Goal: Task Accomplishment & Management: Manage account settings

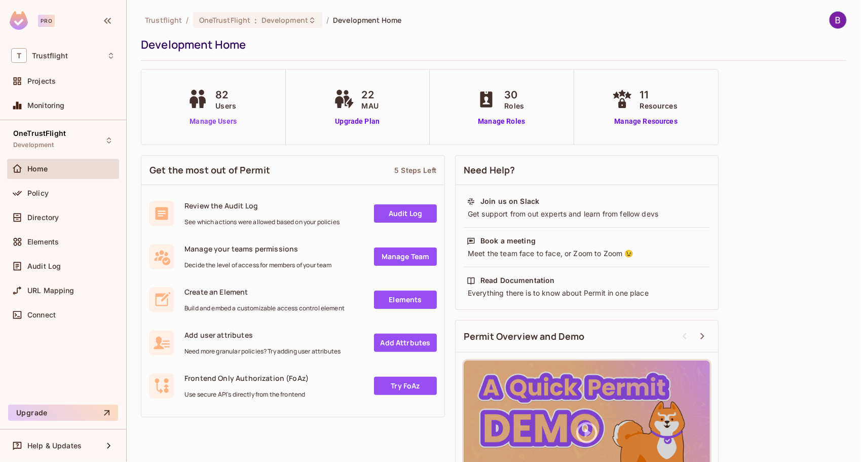
click at [213, 120] on link "Manage Users" at bounding box center [213, 121] width 56 height 11
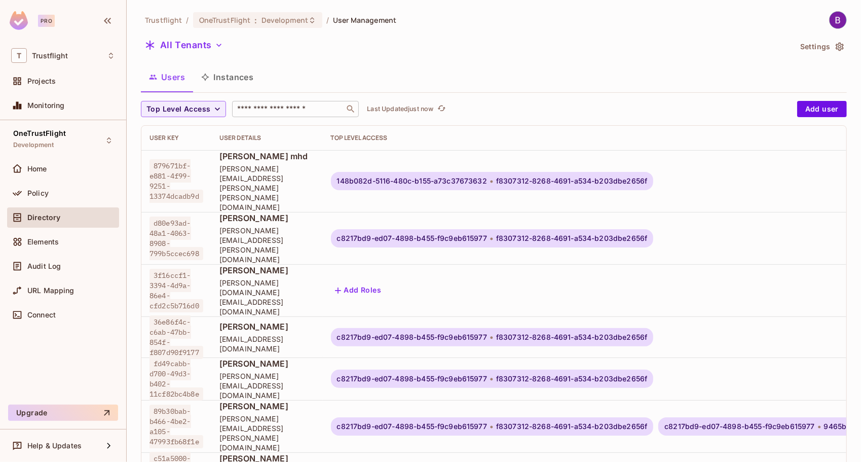
click at [262, 110] on input "text" at bounding box center [288, 109] width 106 height 10
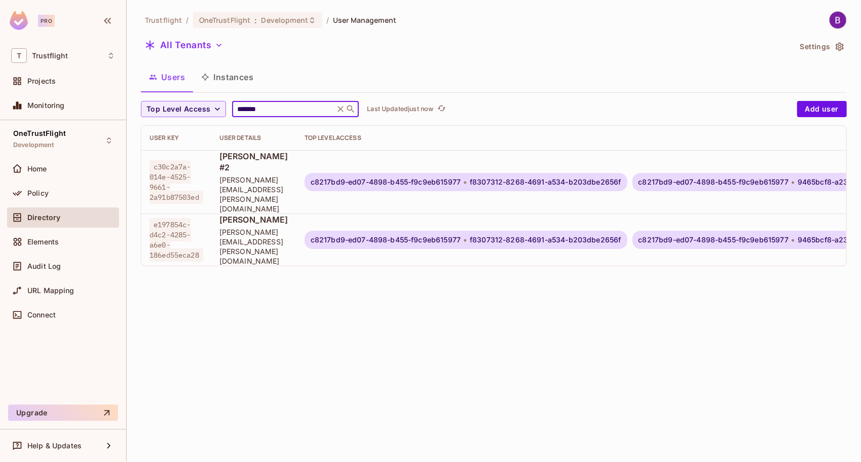
type input "*******"
click at [228, 304] on div "Trustflight / OneTrustFlight : Development / User Management All Tenants Settin…" at bounding box center [494, 231] width 734 height 462
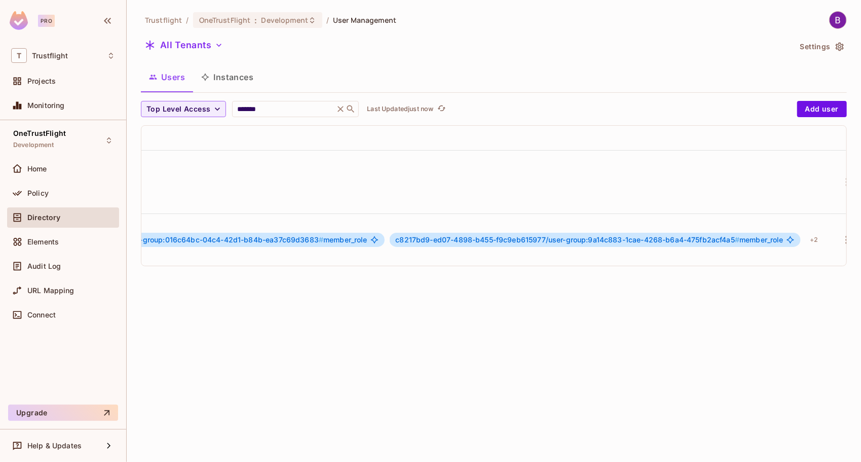
scroll to position [0, 1088]
click at [824, 176] on icon "button" at bounding box center [830, 182] width 12 height 12
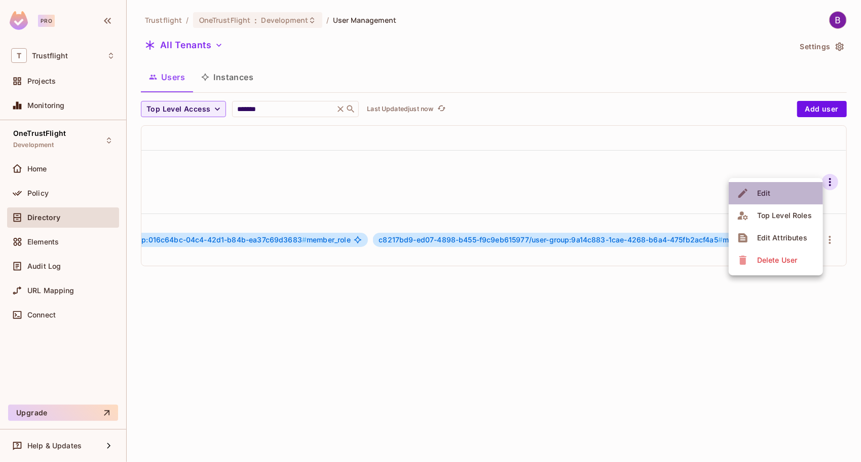
click at [798, 196] on li "Edit" at bounding box center [776, 193] width 94 height 22
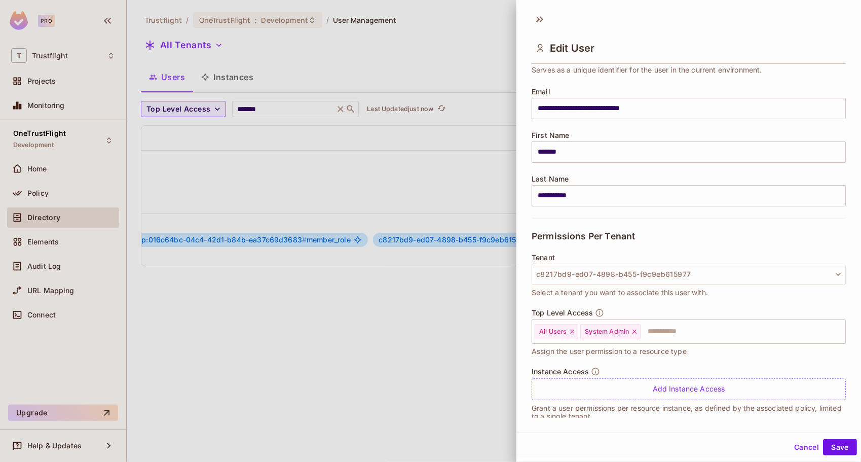
scroll to position [77, 0]
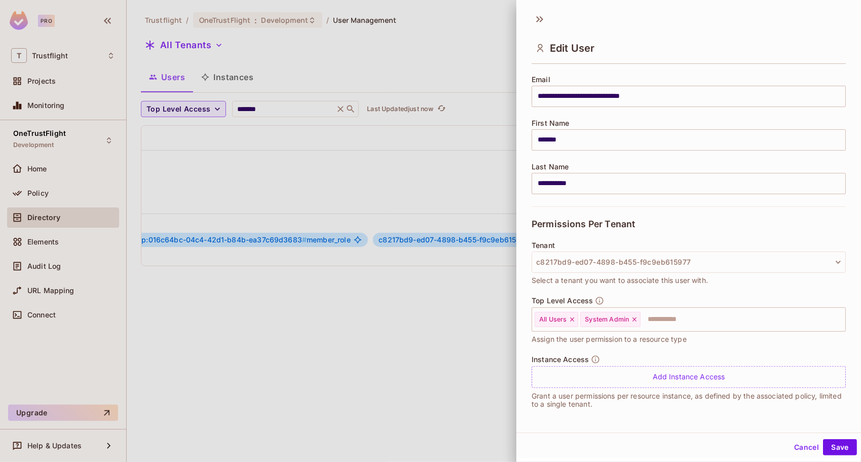
click at [374, 312] on div at bounding box center [430, 231] width 861 height 462
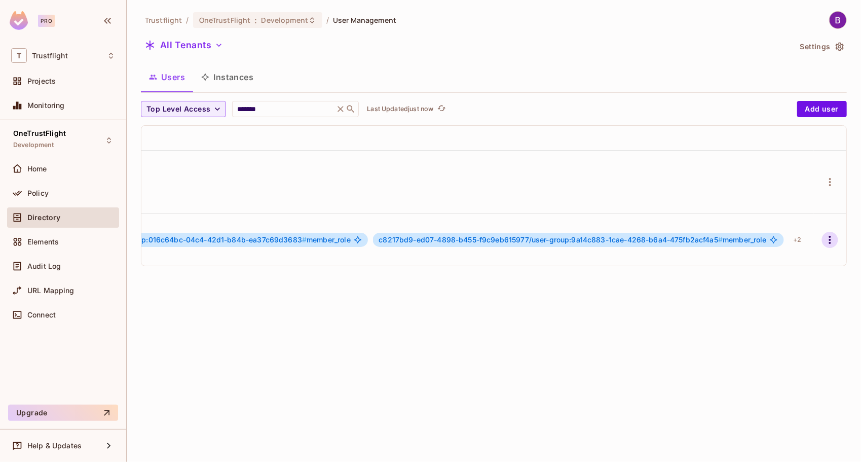
click at [824, 234] on icon "button" at bounding box center [830, 240] width 12 height 12
click at [764, 237] on div "Edit" at bounding box center [764, 233] width 14 height 10
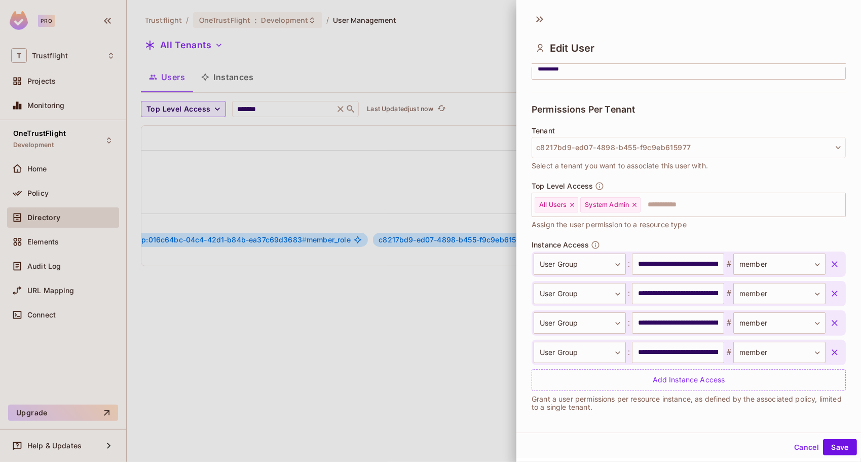
scroll to position [195, 0]
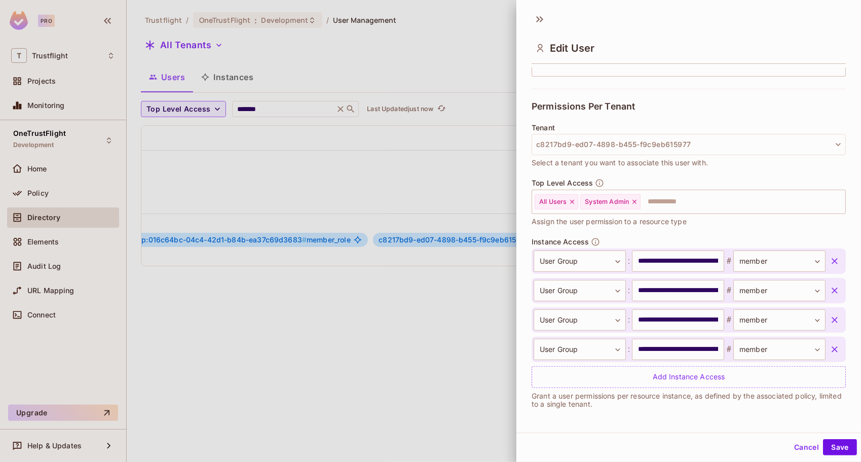
click at [489, 307] on div at bounding box center [430, 231] width 861 height 462
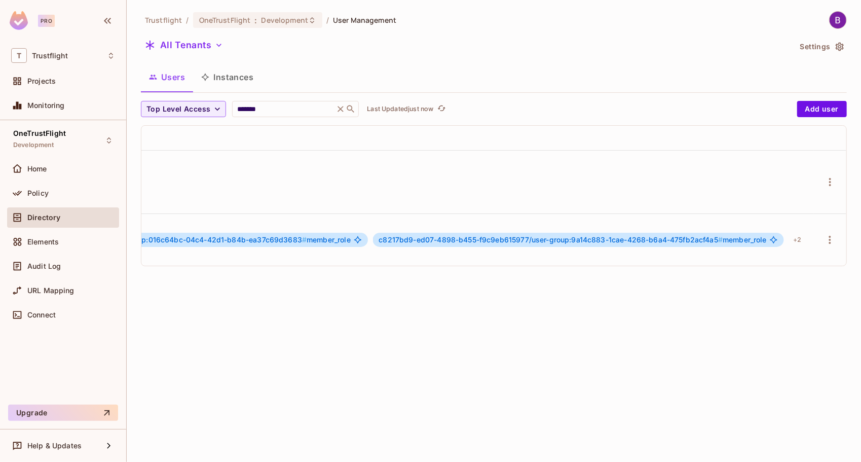
click at [225, 84] on button "Instances" at bounding box center [227, 76] width 68 height 25
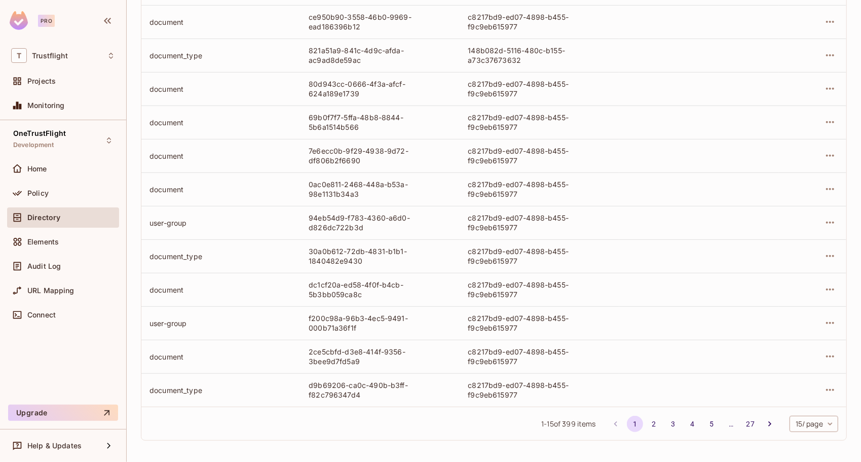
scroll to position [245, 0]
click at [646, 421] on button "2" at bounding box center [654, 423] width 16 height 16
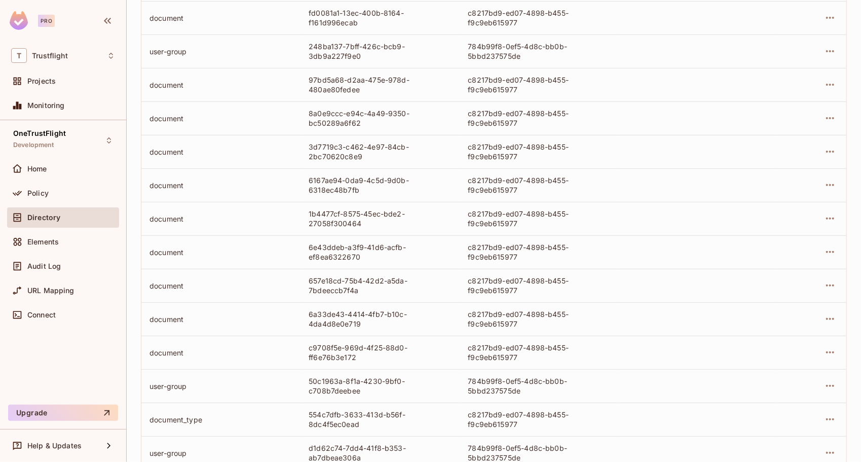
scroll to position [0, 0]
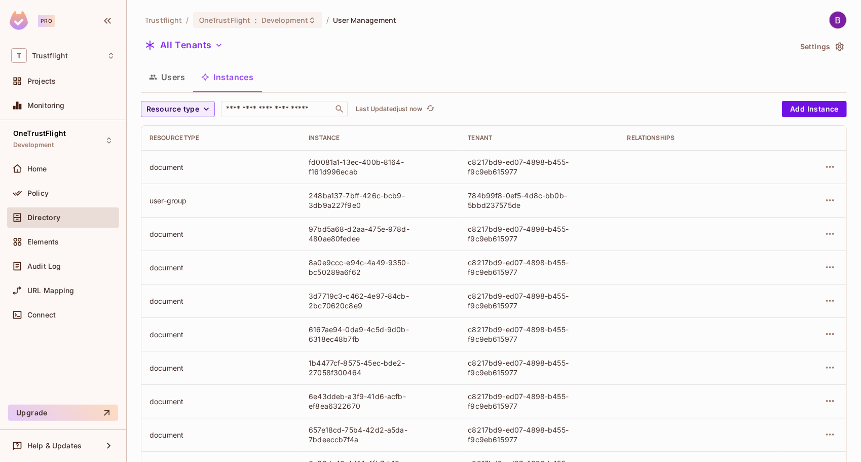
click at [167, 83] on button "Users" at bounding box center [167, 76] width 52 height 25
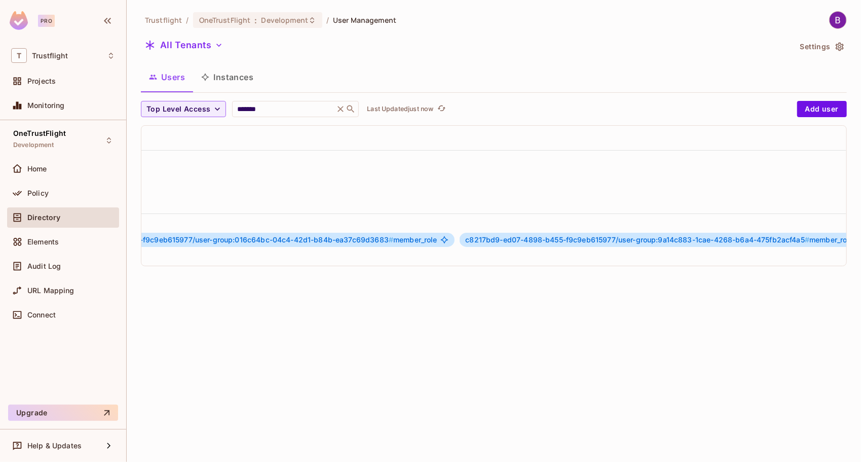
scroll to position [0, 1088]
click at [508, 235] on span "c8217bd9-ed07-4898-b455-f9c9eb615977/user-group:9a14c883-1cae-4268-b6a4-475fb2a…" at bounding box center [551, 239] width 344 height 9
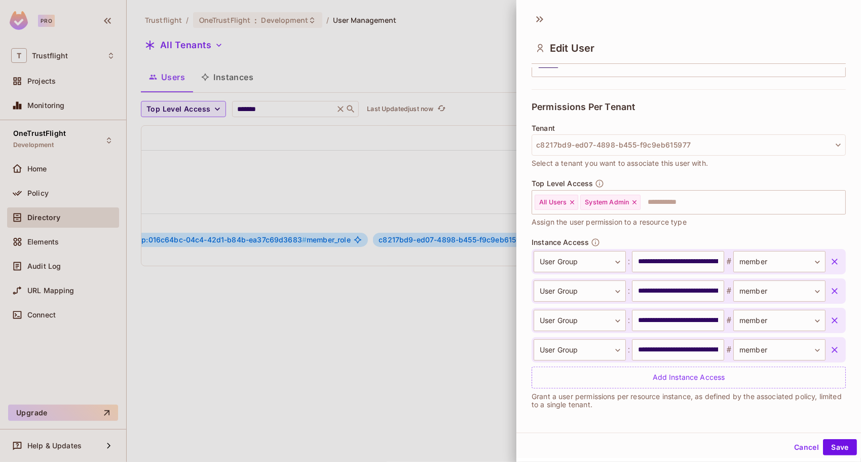
scroll to position [195, 0]
click at [692, 257] on input "**********" at bounding box center [678, 260] width 92 height 21
click at [801, 447] on button "Cancel" at bounding box center [806, 447] width 33 height 16
